Goal: Task Accomplishment & Management: Manage account settings

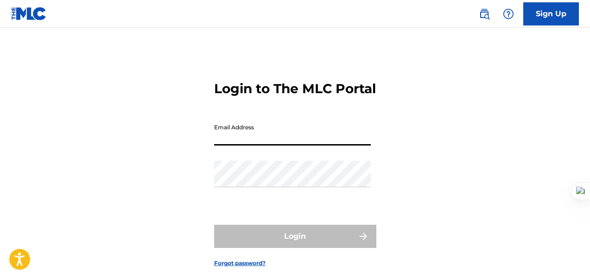
type input "[EMAIL_ADDRESS][DOMAIN_NAME]"
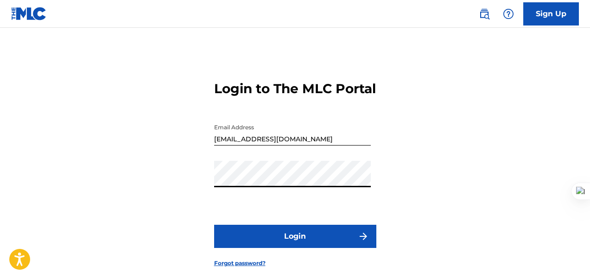
click at [296, 248] on button "Login" at bounding box center [295, 236] width 162 height 23
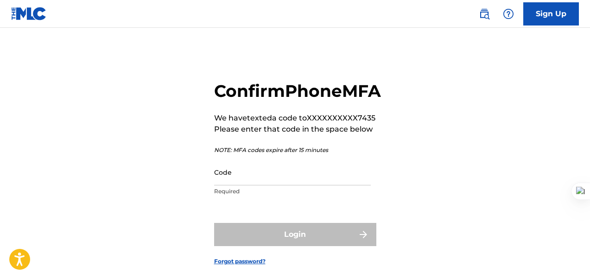
click at [261, 185] on input "Code" at bounding box center [292, 172] width 157 height 26
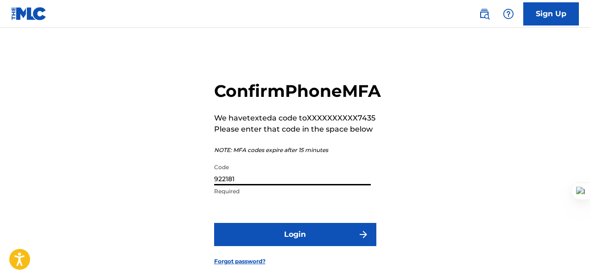
type input "922181"
click at [214, 223] on button "Login" at bounding box center [295, 234] width 162 height 23
